Goal: Transaction & Acquisition: Purchase product/service

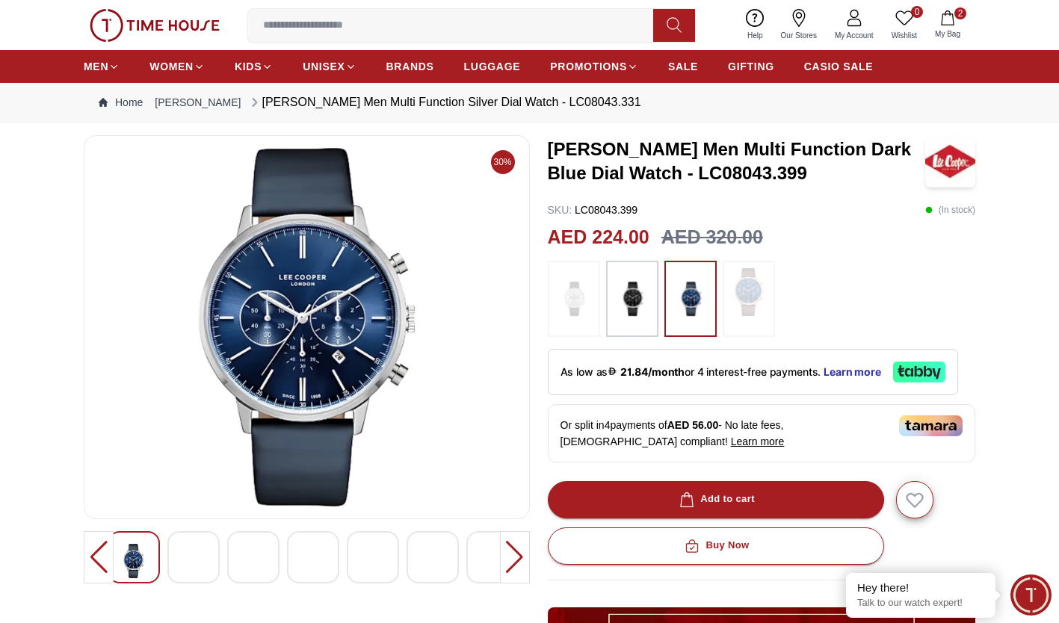
scroll to position [11, 0]
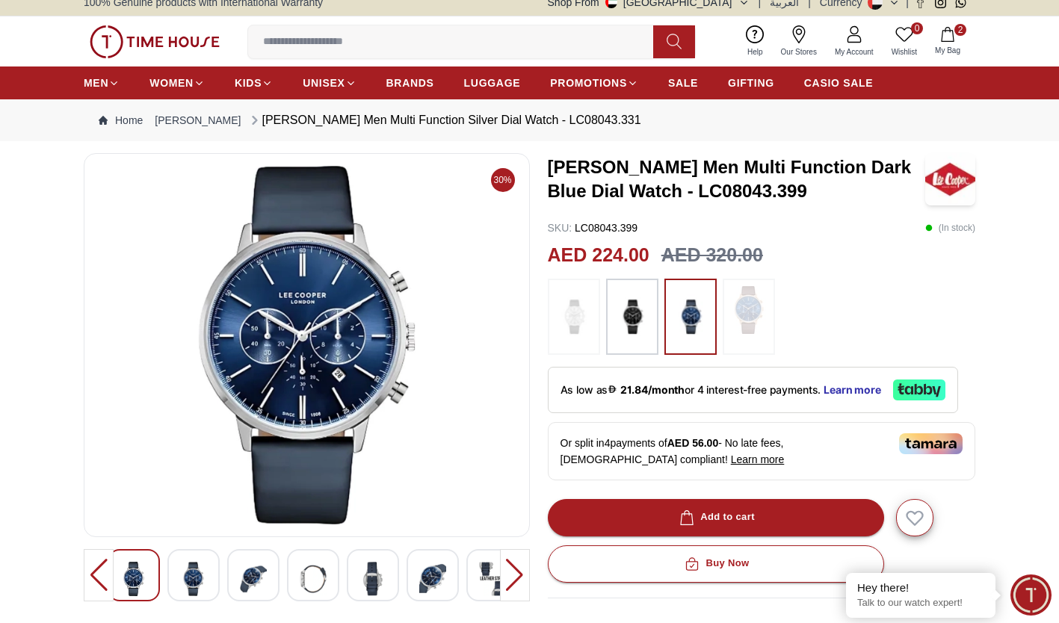
click at [945, 40] on icon "button" at bounding box center [947, 34] width 15 height 15
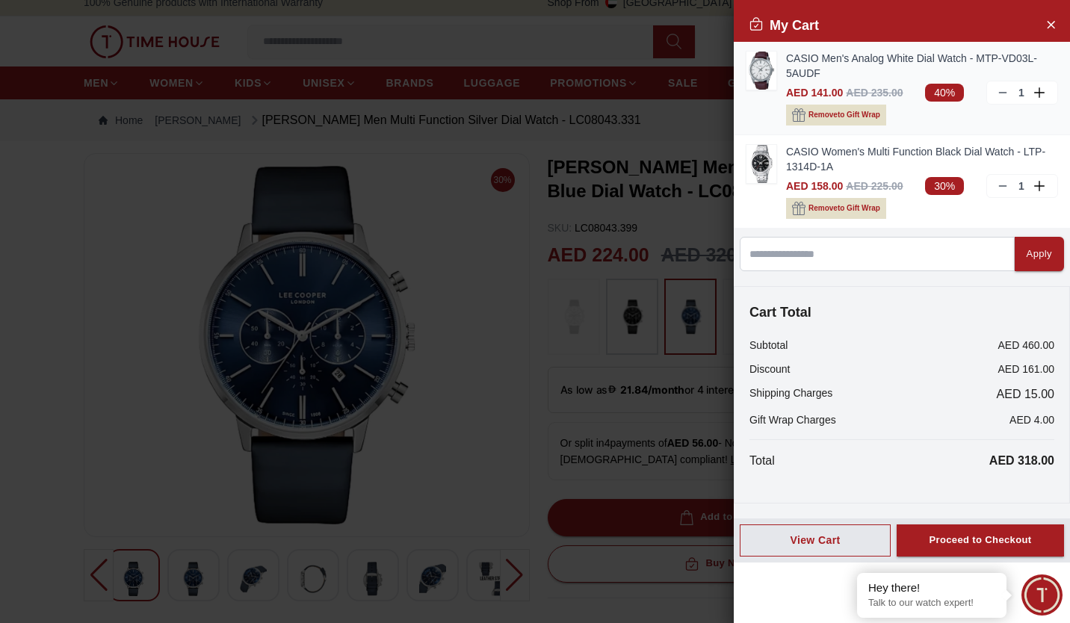
click at [793, 61] on link "CASIO Men's Analog White Dial Watch - MTP-VD03L-5AUDF" at bounding box center [922, 66] width 272 height 30
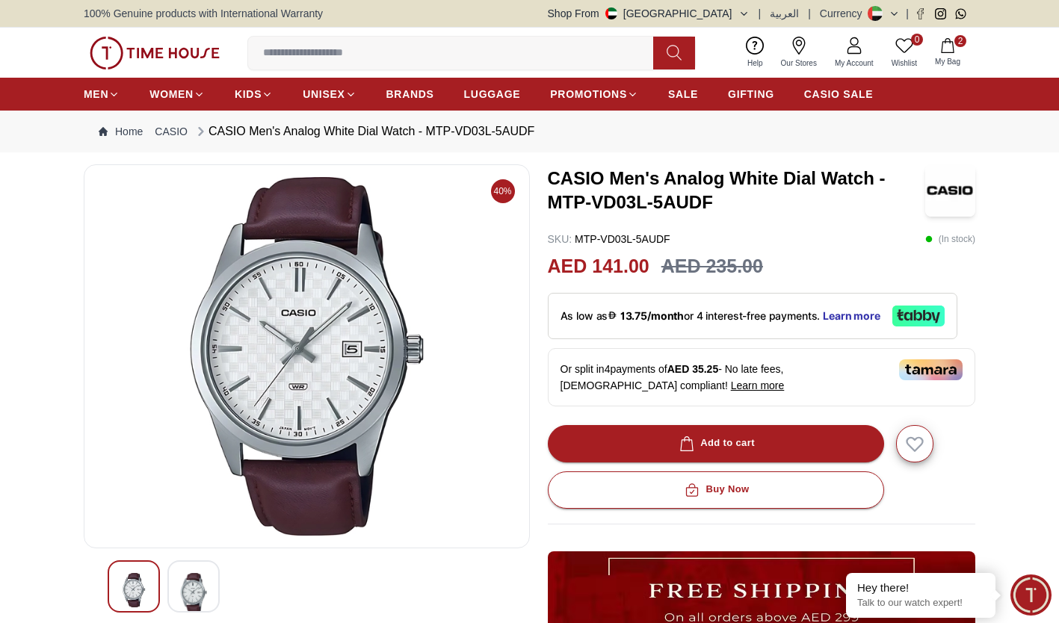
click at [952, 56] on span "My Bag" at bounding box center [947, 61] width 37 height 11
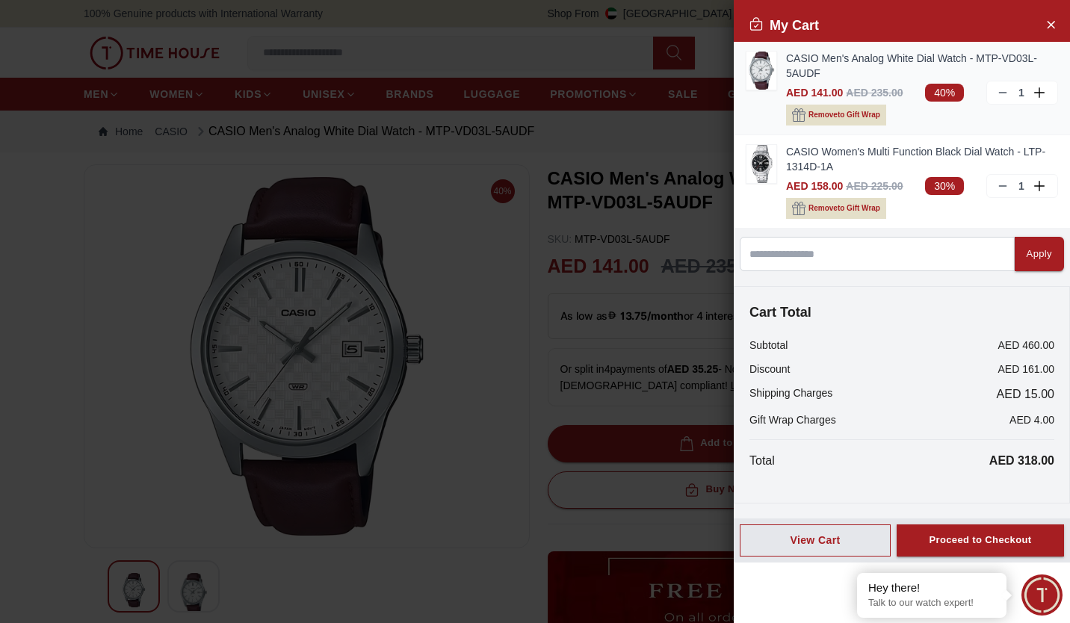
click at [1039, 90] on icon at bounding box center [1039, 92] width 1 height 10
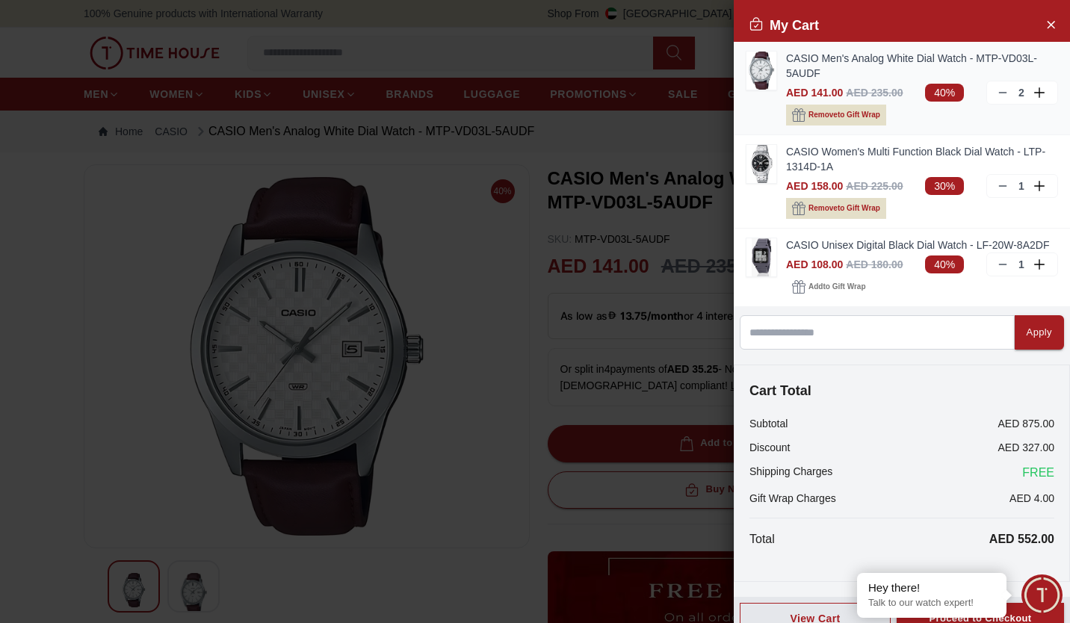
click at [997, 93] on icon at bounding box center [1003, 93] width 12 height 12
click at [997, 270] on icon at bounding box center [1003, 265] width 12 height 12
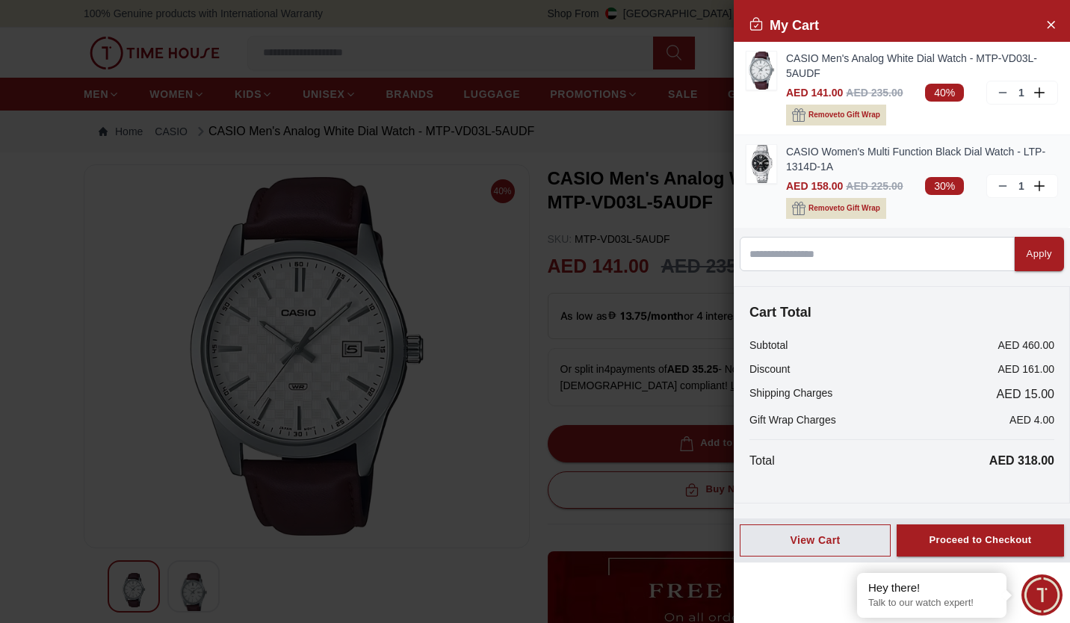
click at [871, 163] on link "CASIO Women's Multi Function Black Dial Watch - LTP-1314D-1A" at bounding box center [922, 159] width 272 height 30
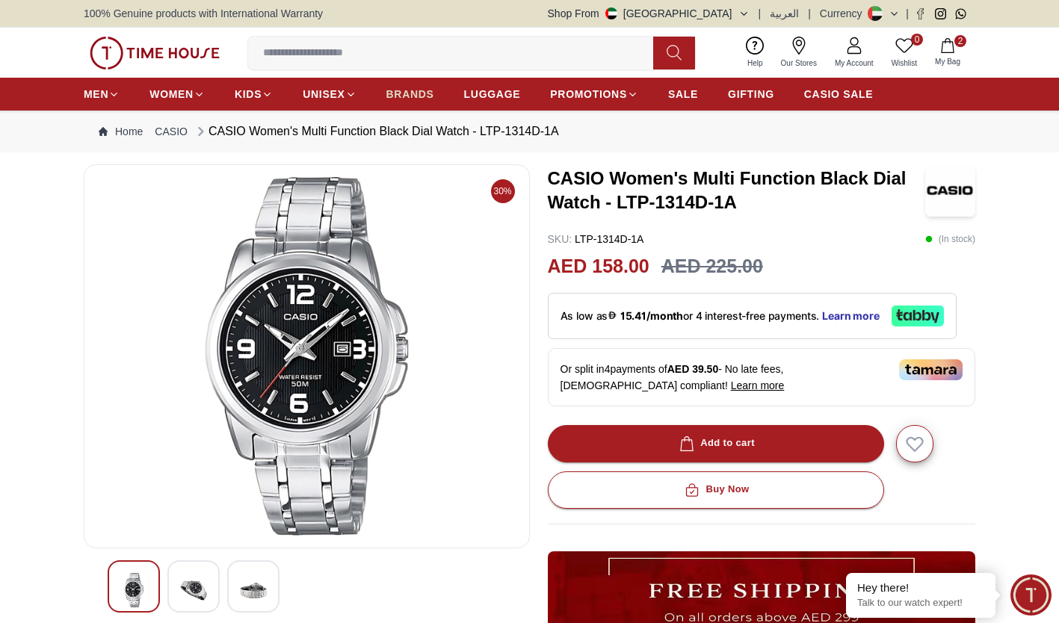
click at [421, 97] on span "BRANDS" at bounding box center [410, 94] width 48 height 15
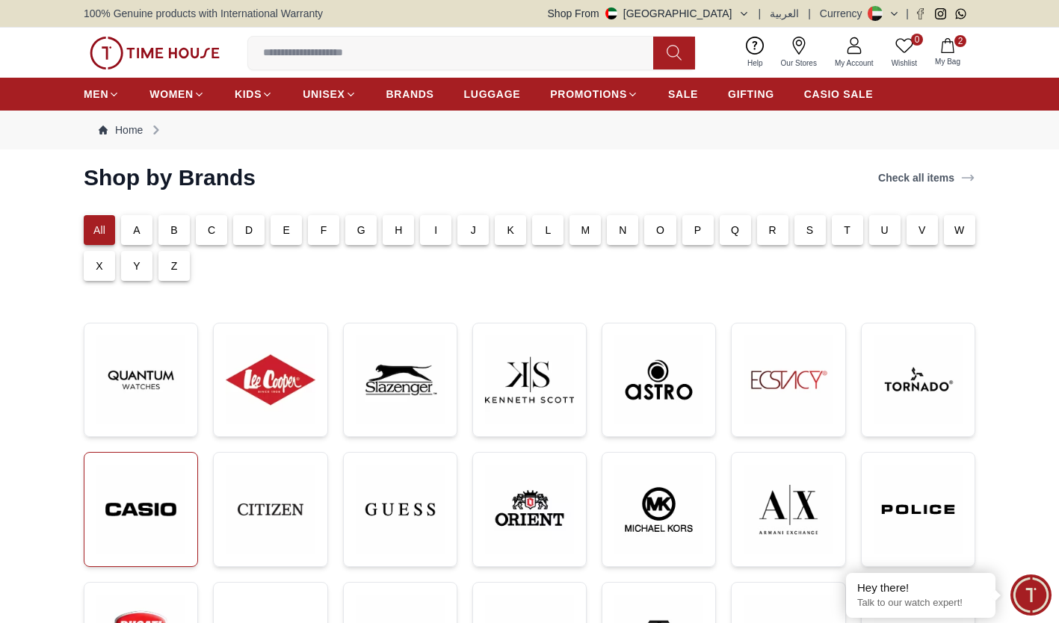
click at [146, 504] on img at bounding box center [140, 510] width 89 height 90
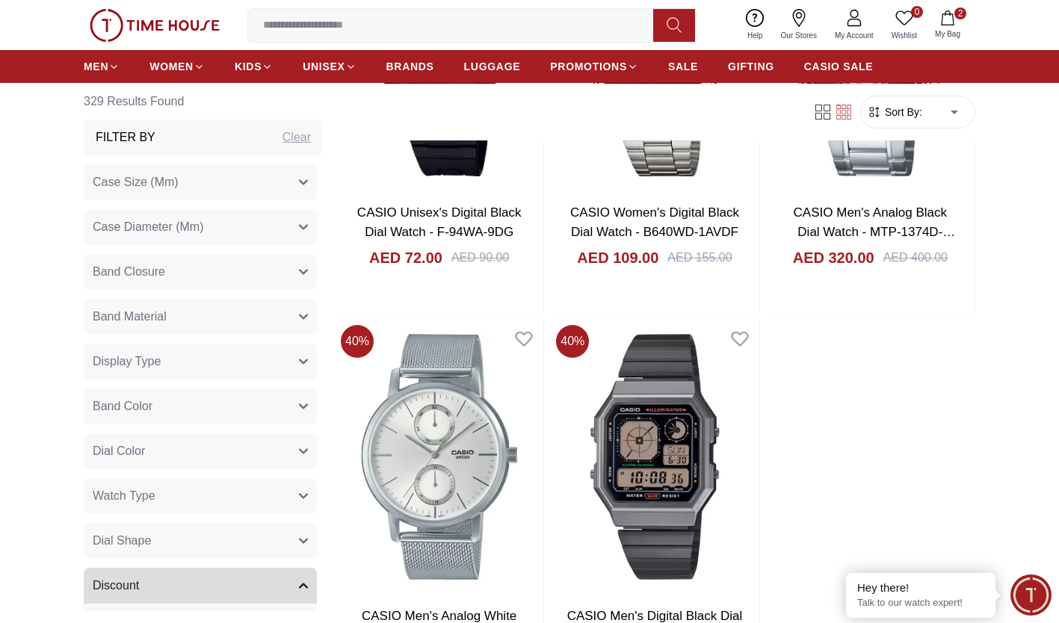
scroll to position [2858, 0]
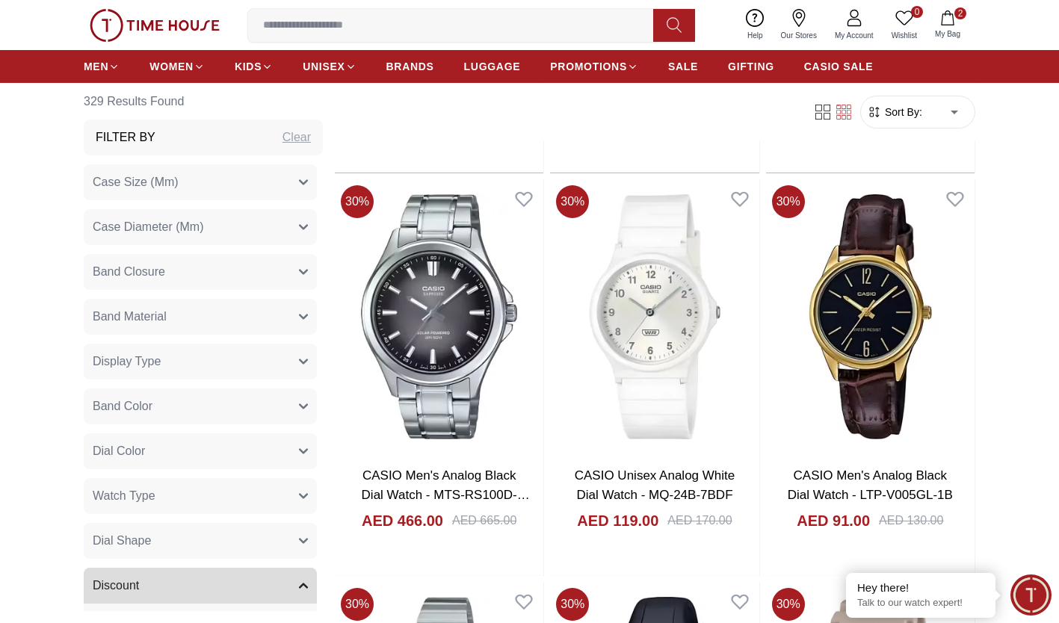
scroll to position [4208, 0]
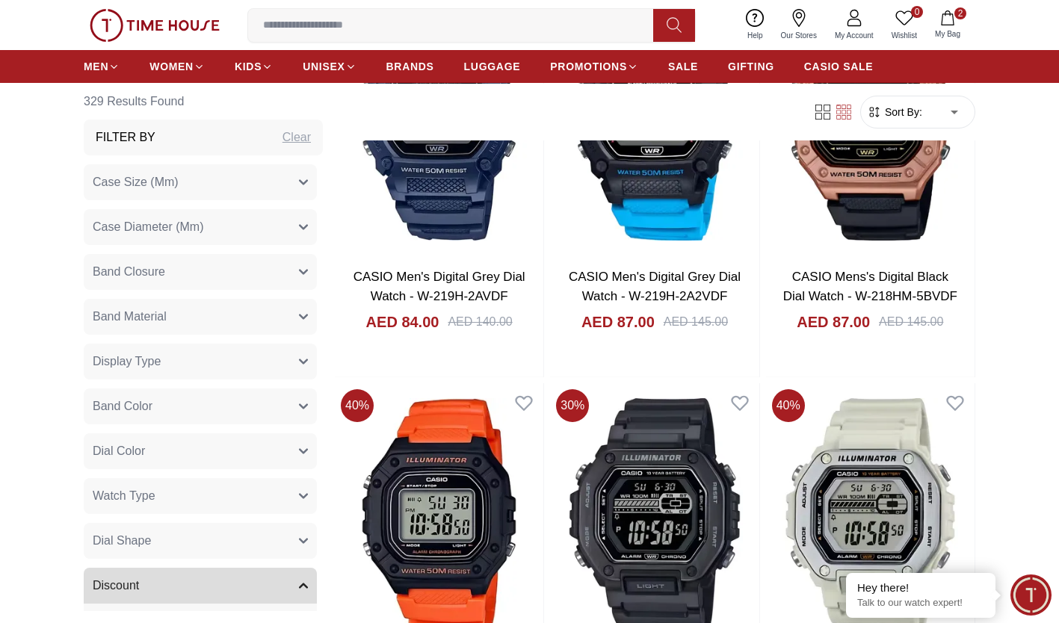
scroll to position [8157, 0]
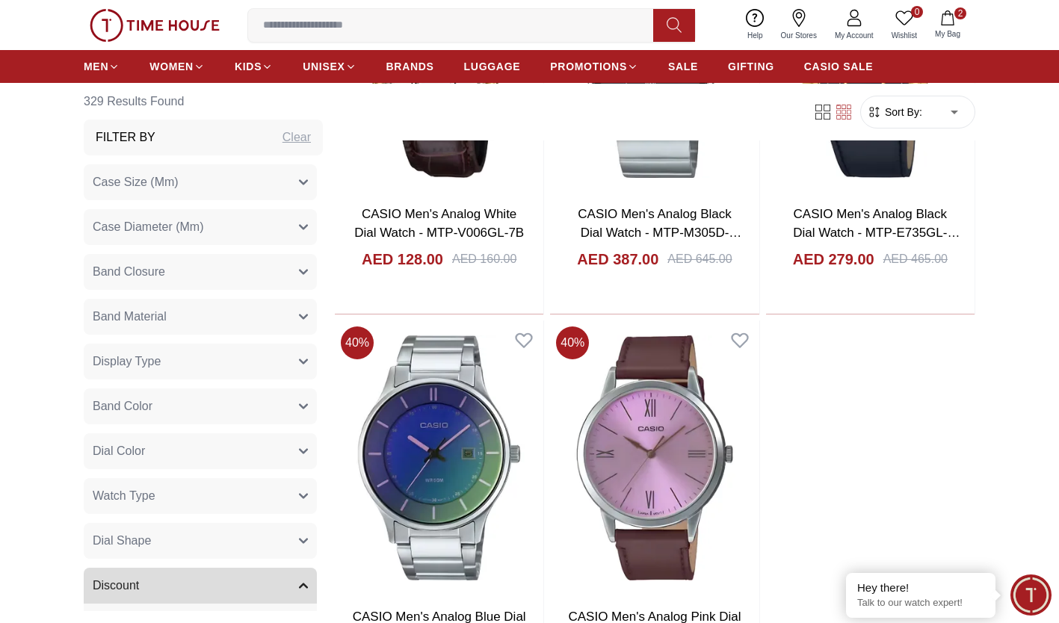
scroll to position [10914, 0]
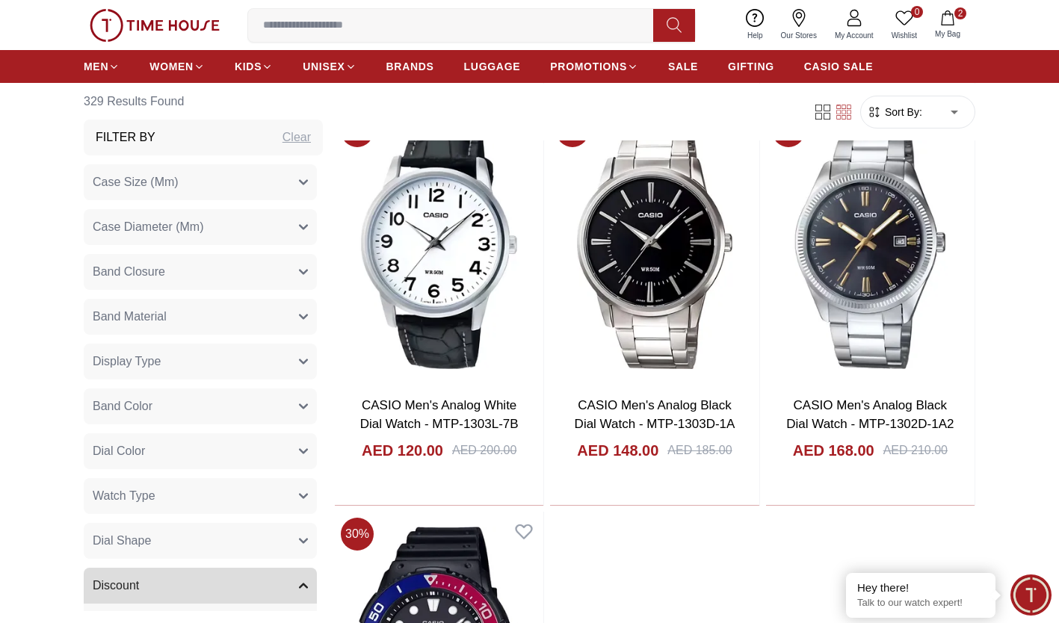
scroll to position [13549, 0]
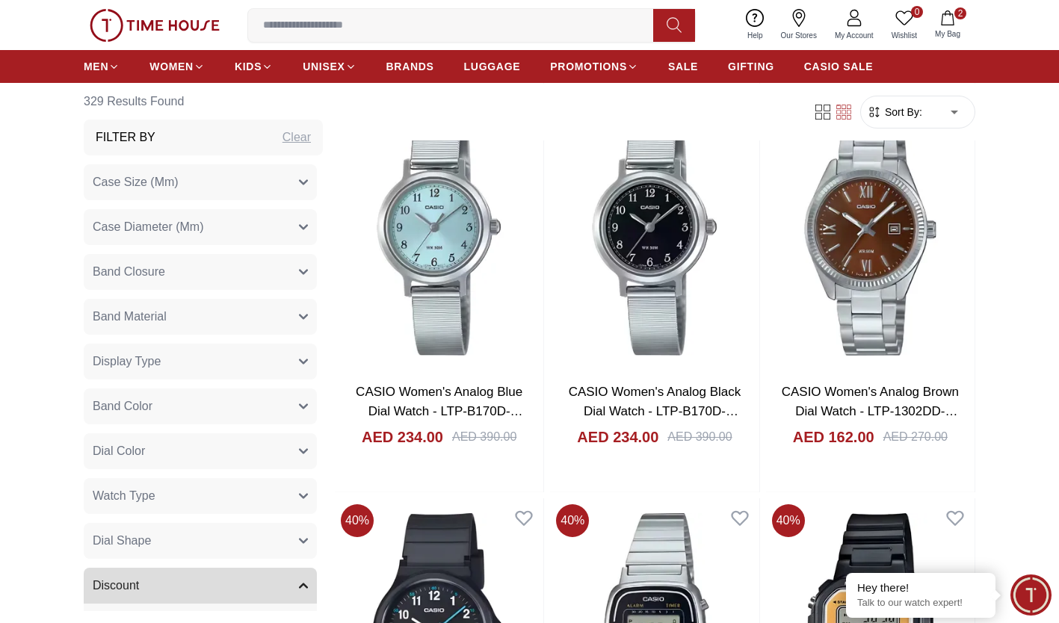
scroll to position [15580, 0]
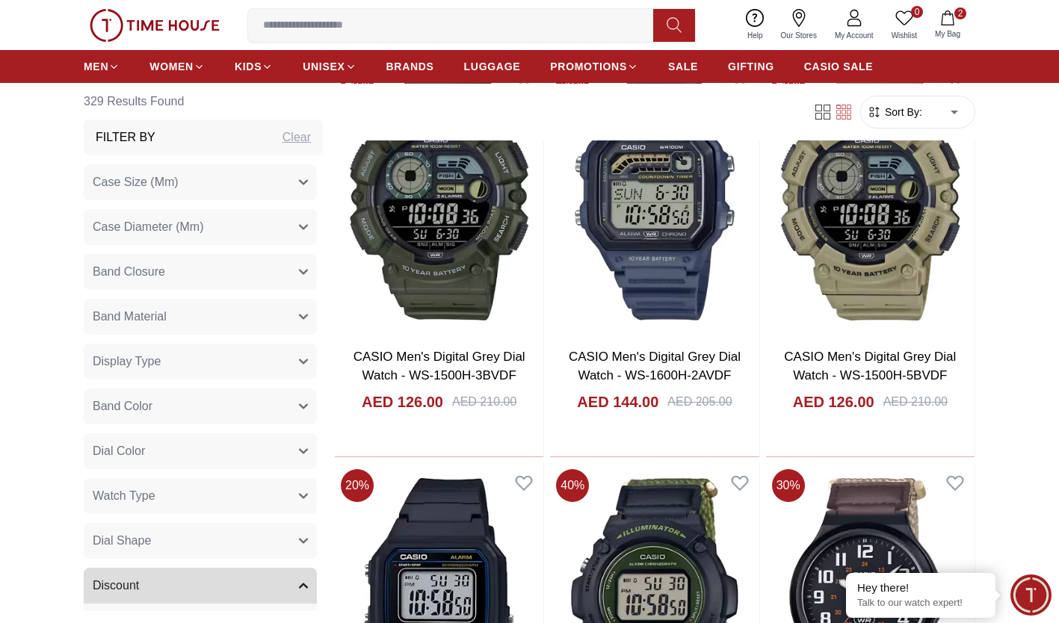
scroll to position [18436, 0]
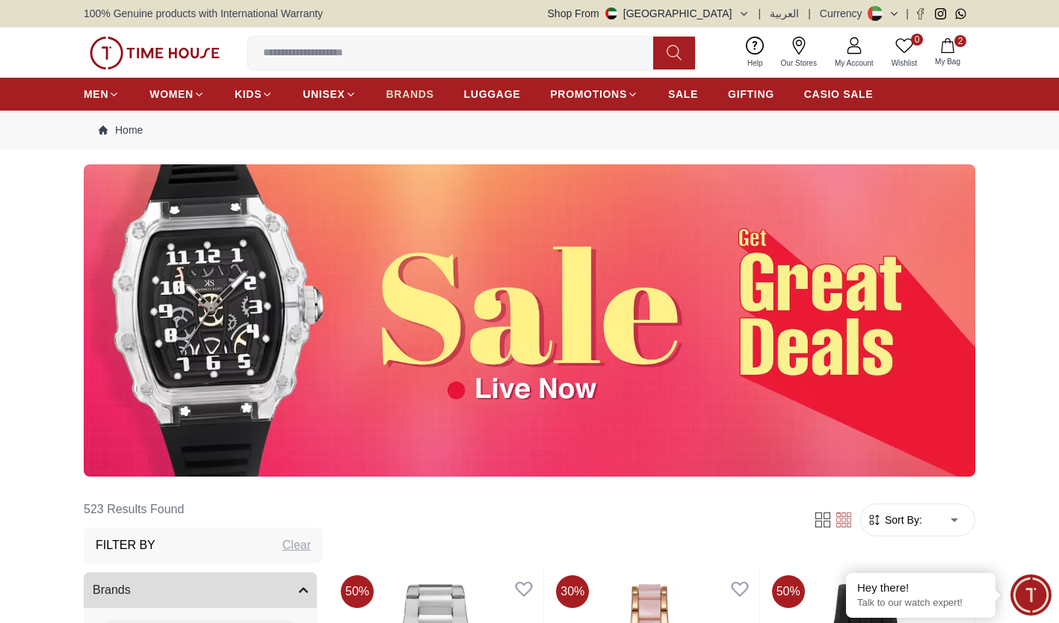
click at [421, 90] on span "BRANDS" at bounding box center [410, 94] width 48 height 15
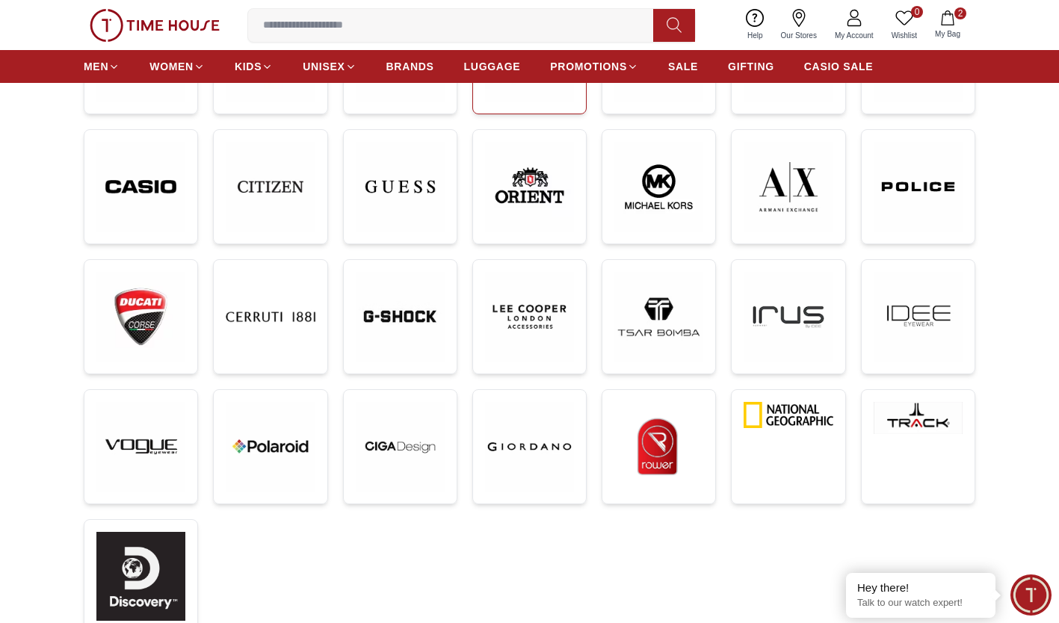
scroll to position [324, 0]
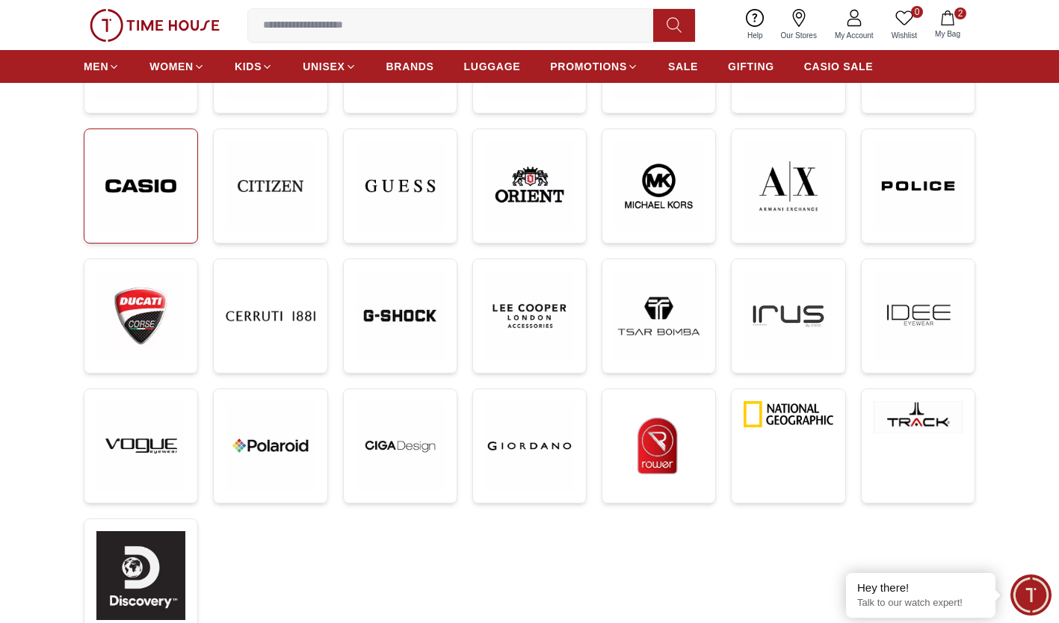
drag, startPoint x: 167, startPoint y: 167, endPoint x: 143, endPoint y: 211, distance: 49.8
click at [143, 211] on img at bounding box center [140, 186] width 89 height 90
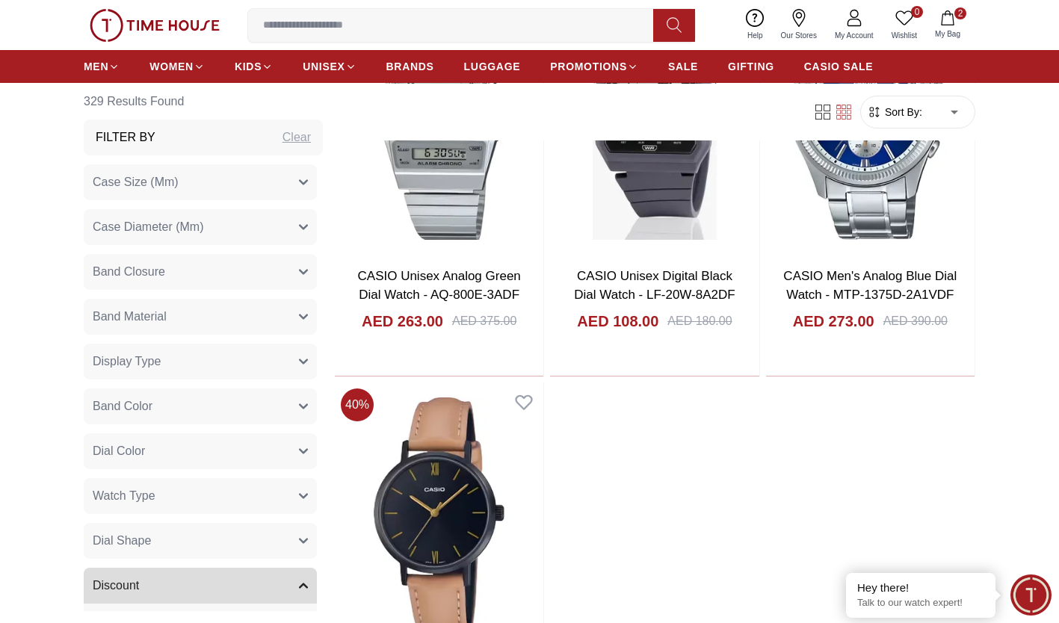
click at [675, 384] on div "Add to cart" at bounding box center [654, 394] width 83 height 20
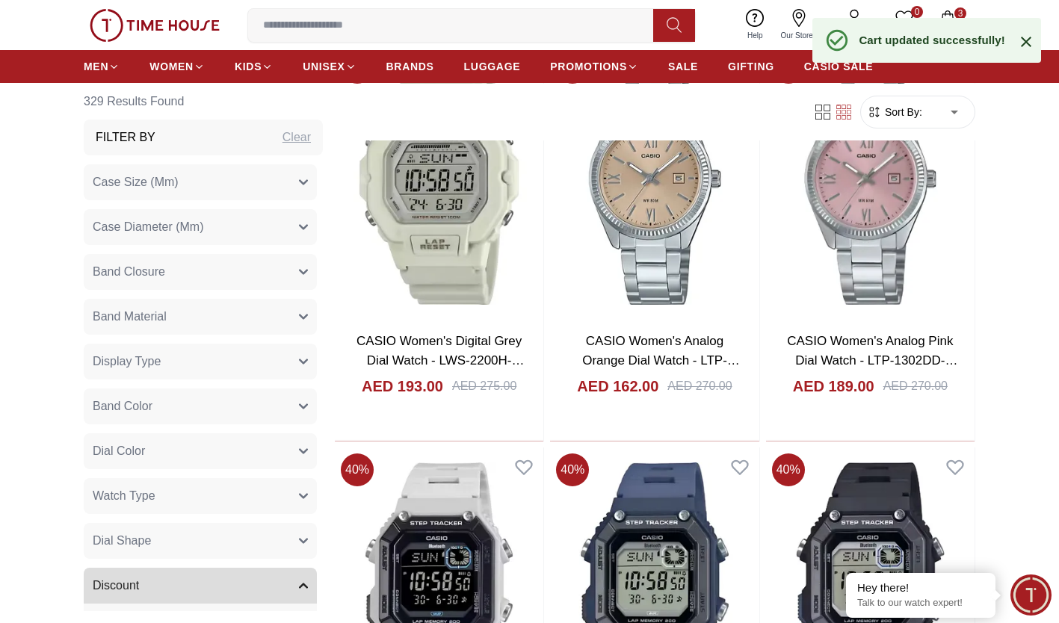
scroll to position [6358, 0]
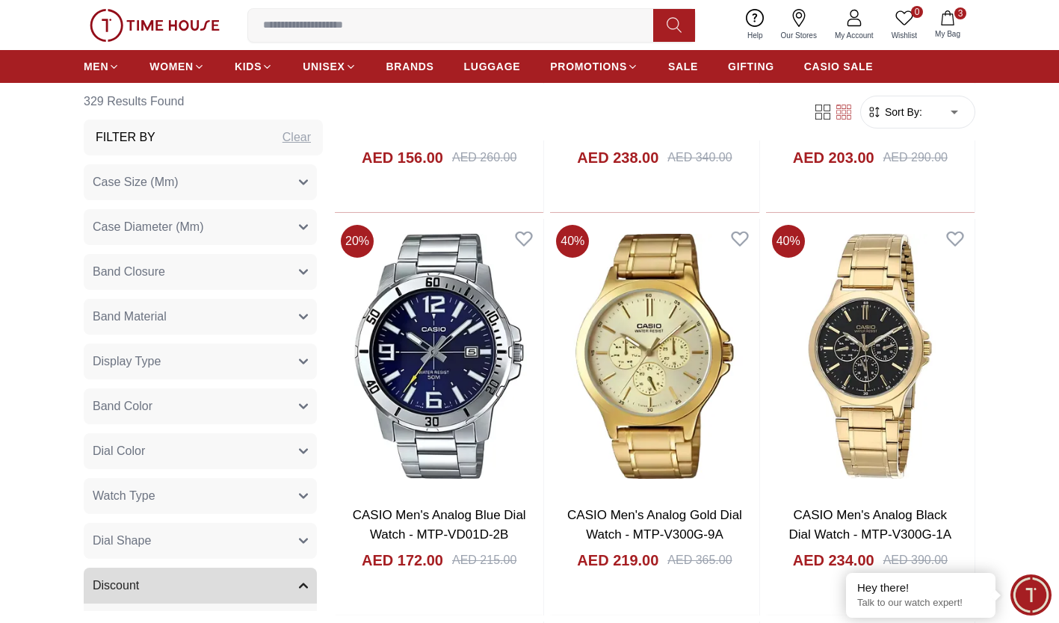
scroll to position [10215, 0]
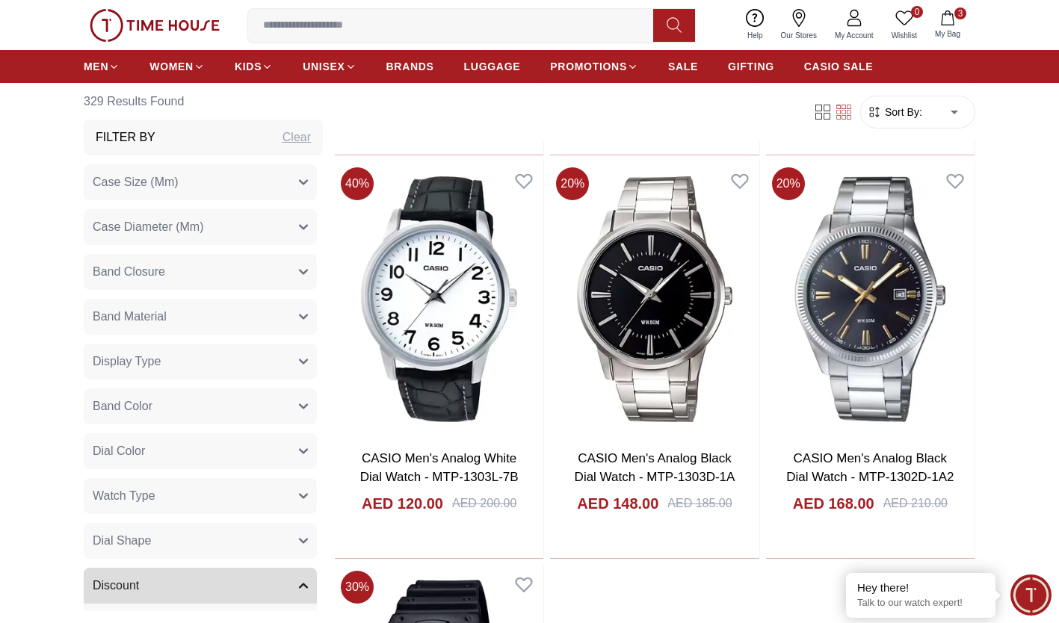
scroll to position [13496, 0]
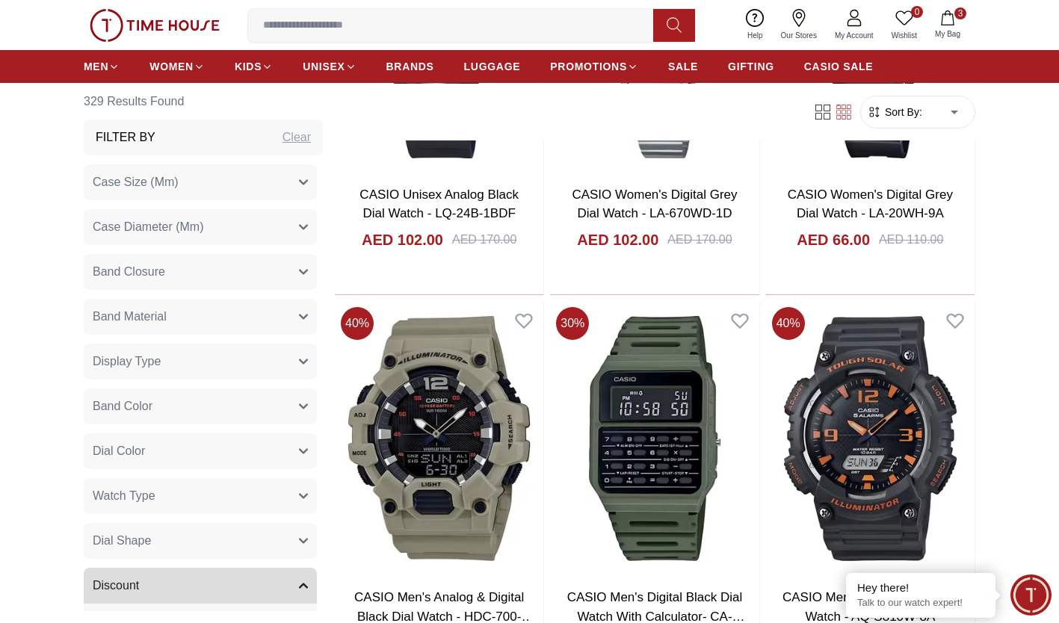
scroll to position [16194, 0]
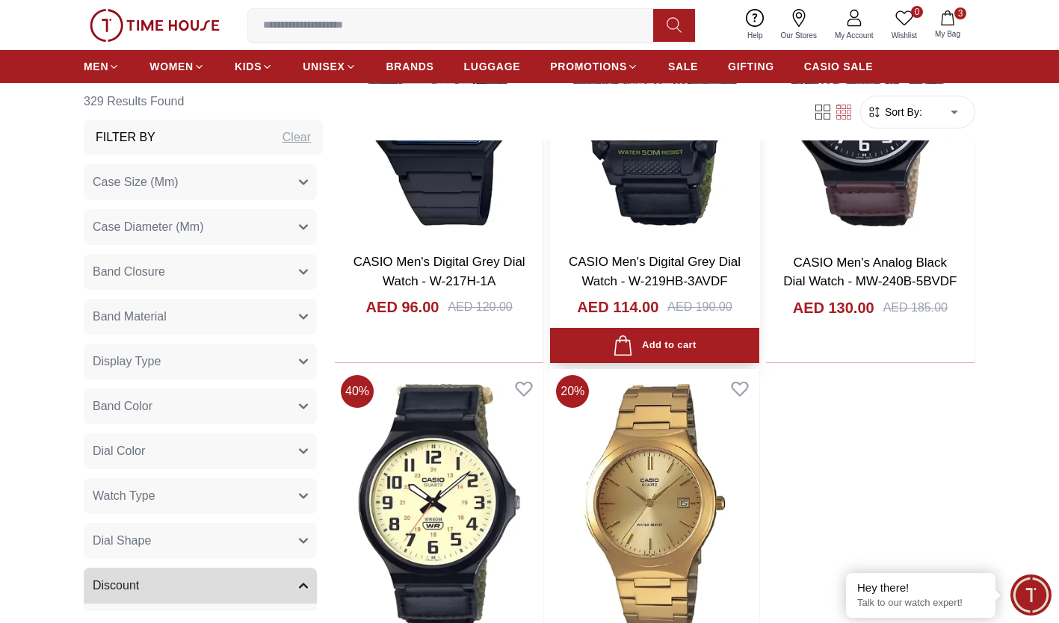
scroll to position [18935, 0]
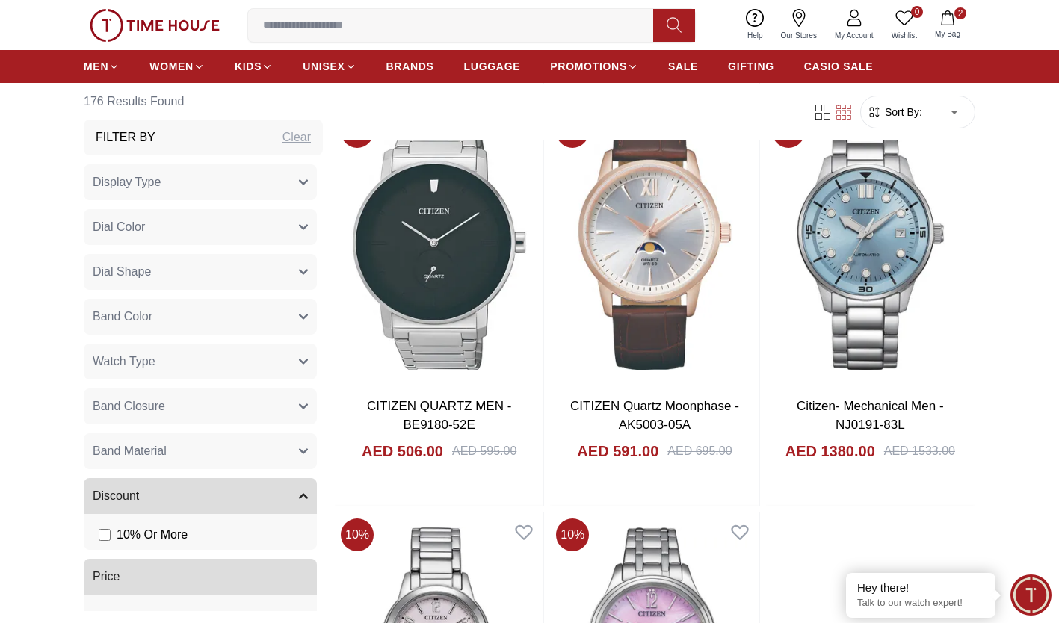
scroll to position [2644, 0]
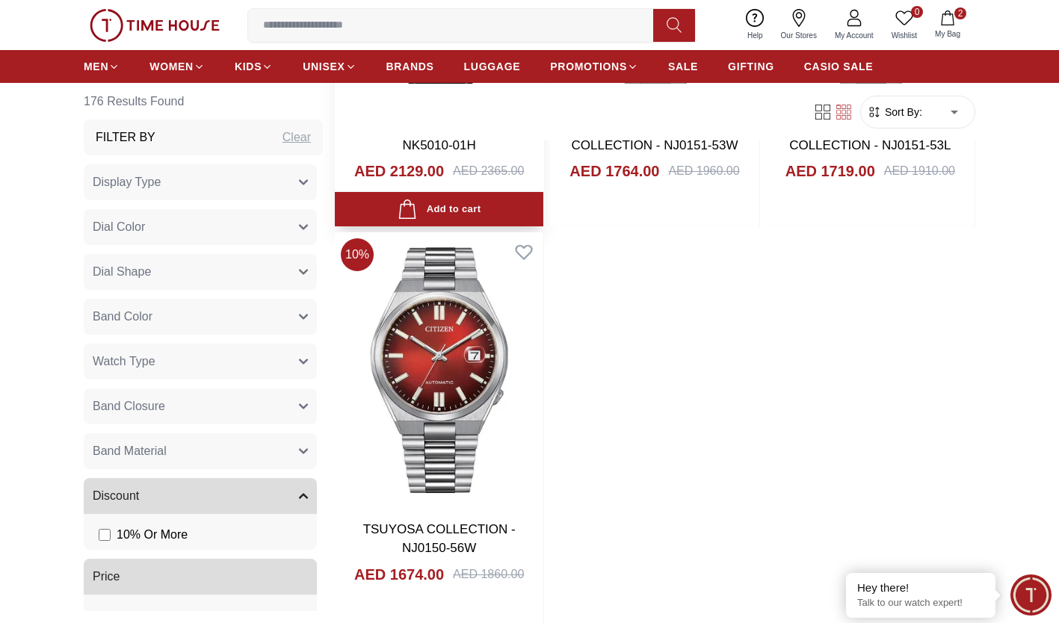
scroll to position [5745, 0]
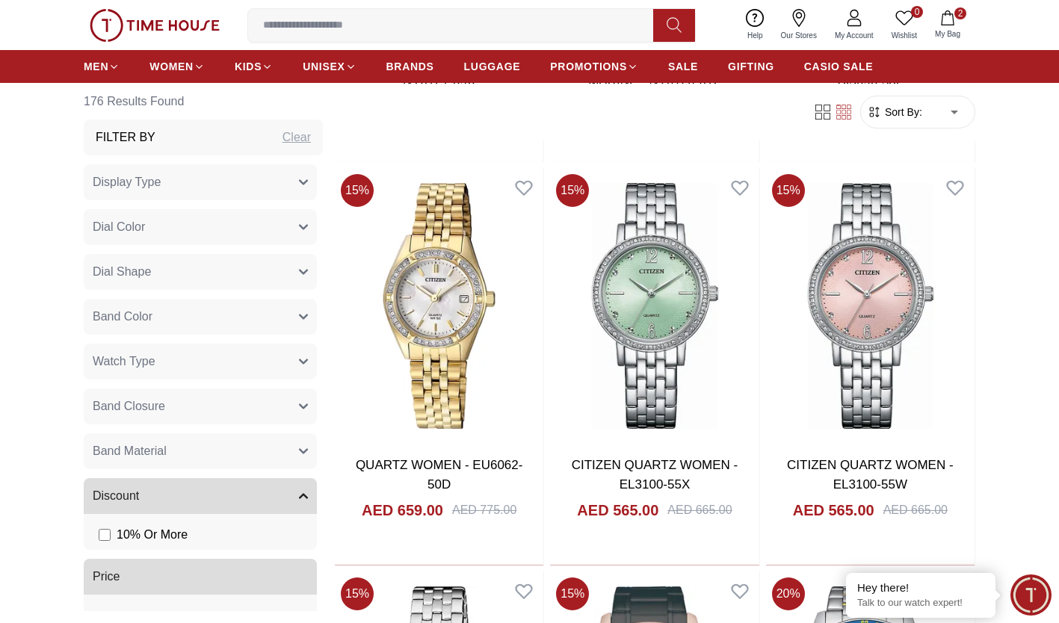
scroll to position [6616, 0]
